Goal: Obtain resource: Obtain resource

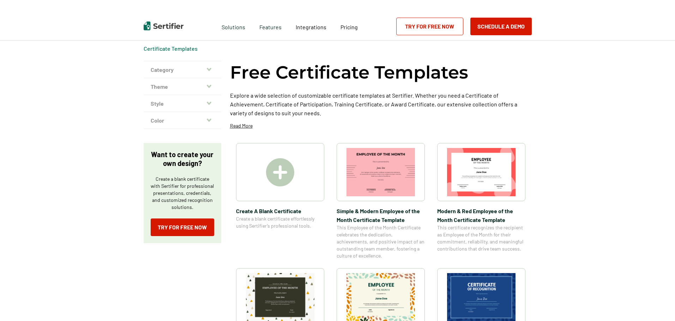
scroll to position [35, 0]
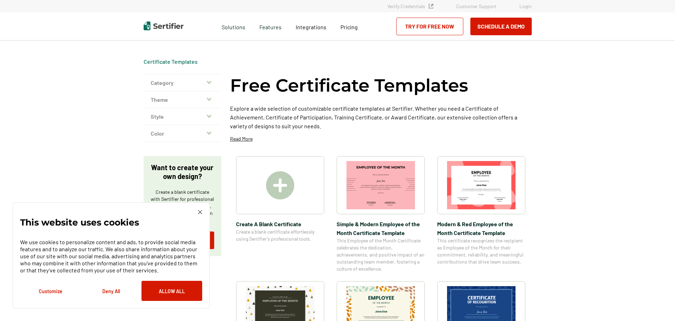
click at [208, 82] on icon "button" at bounding box center [209, 82] width 5 height 3
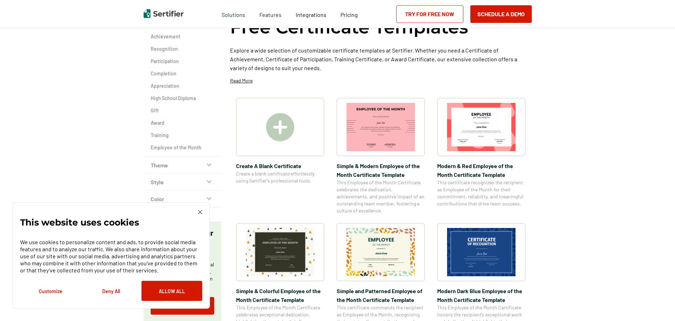
scroll to position [71, 0]
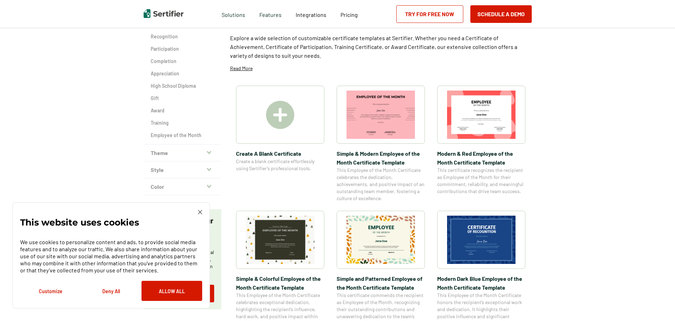
click at [203, 150] on button "Theme" at bounding box center [183, 153] width 78 height 17
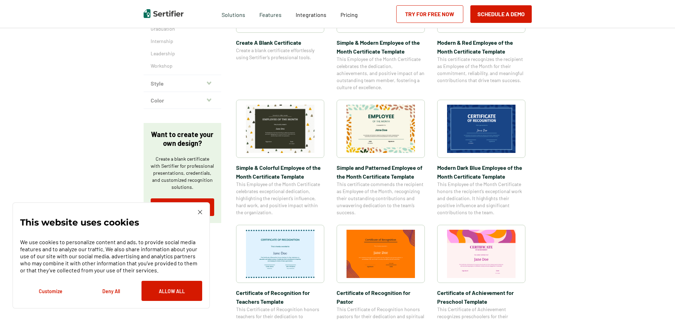
scroll to position [282, 0]
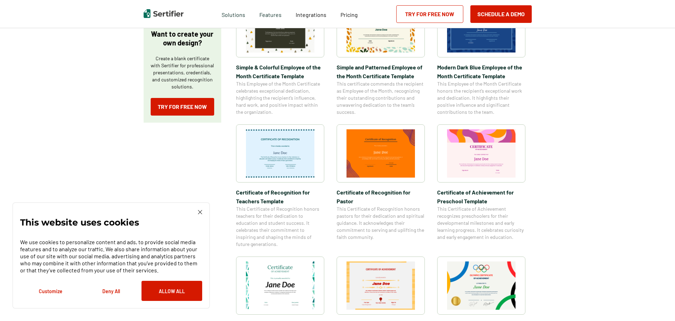
click at [199, 214] on img at bounding box center [200, 212] width 4 height 4
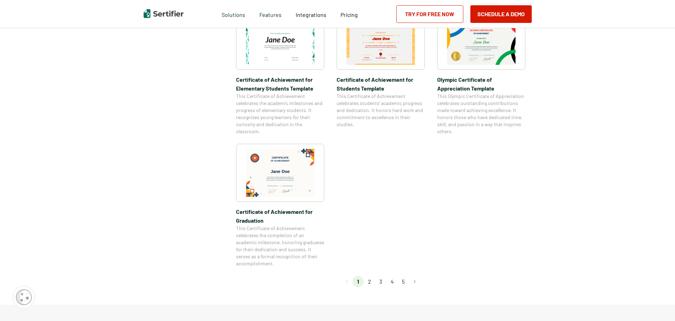
scroll to position [529, 0]
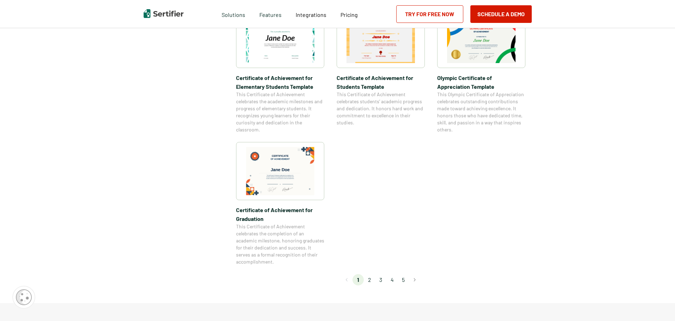
click at [372, 283] on li "2" at bounding box center [369, 279] width 11 height 11
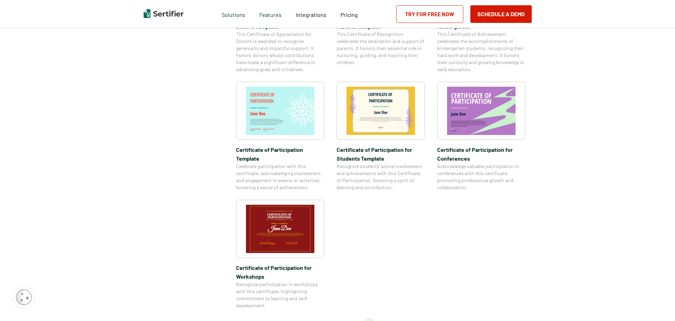
scroll to position [494, 0]
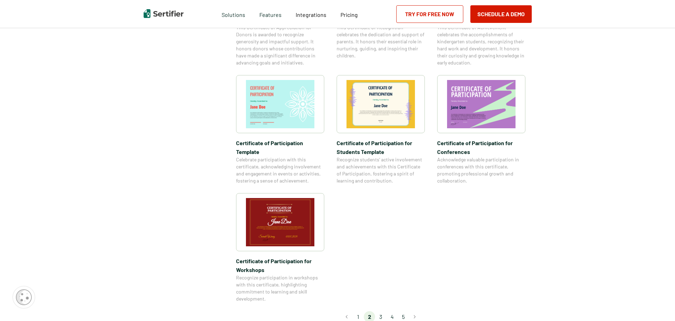
click at [381, 311] on li "3" at bounding box center [380, 316] width 11 height 11
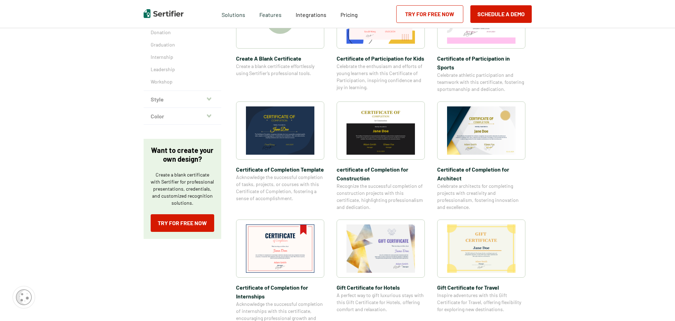
scroll to position [141, 0]
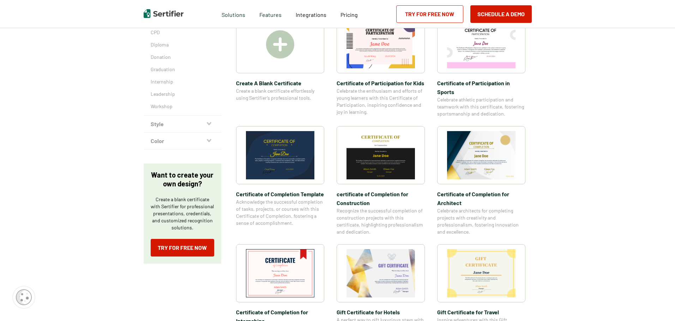
click at [282, 166] on img at bounding box center [280, 155] width 68 height 48
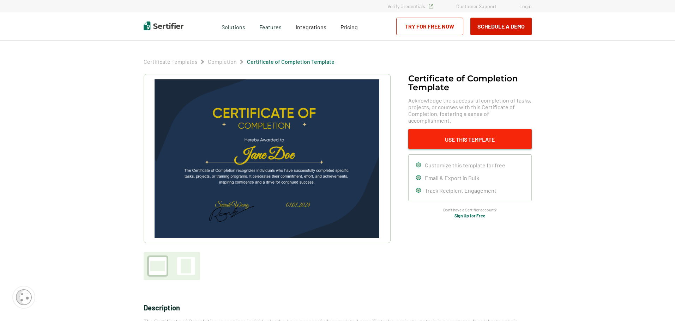
click at [446, 133] on button "Use This Template" at bounding box center [469, 139] width 123 height 20
